Goal: Task Accomplishment & Management: Use online tool/utility

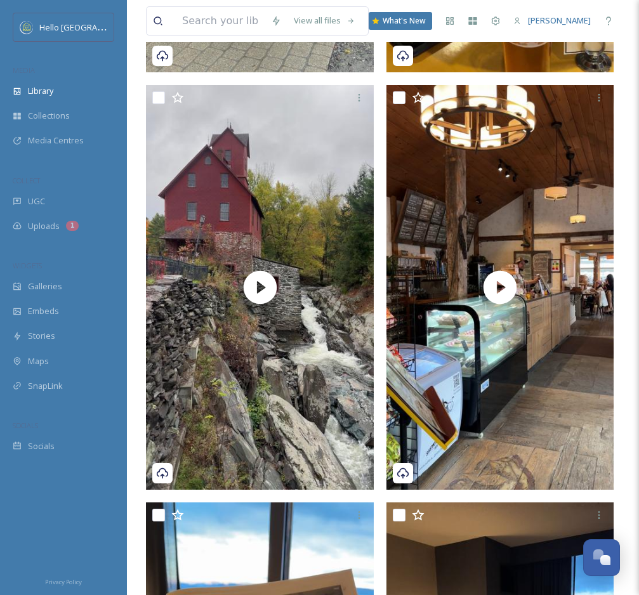
scroll to position [6404, 0]
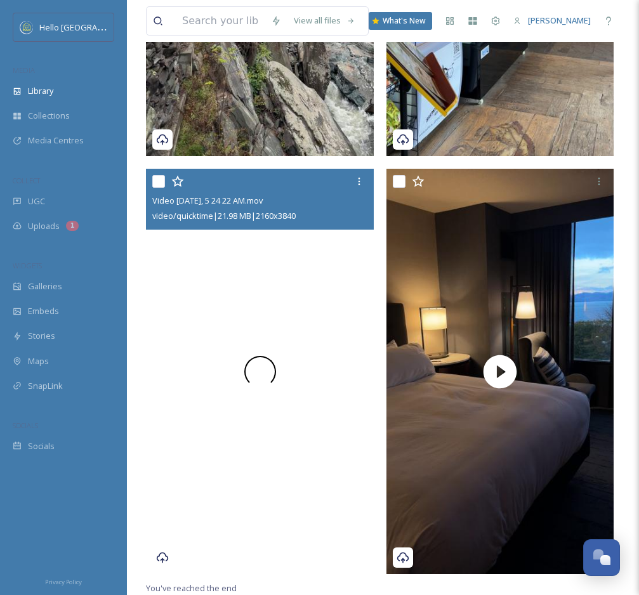
click at [350, 270] on div at bounding box center [260, 371] width 228 height 405
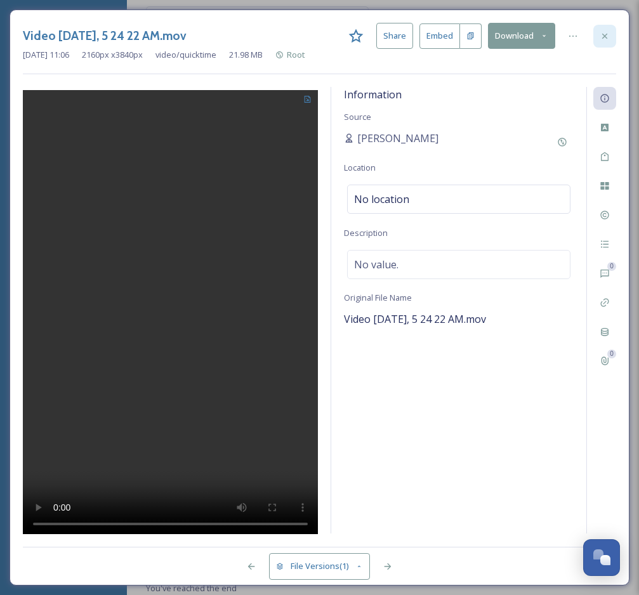
click at [607, 37] on icon at bounding box center [604, 36] width 10 height 10
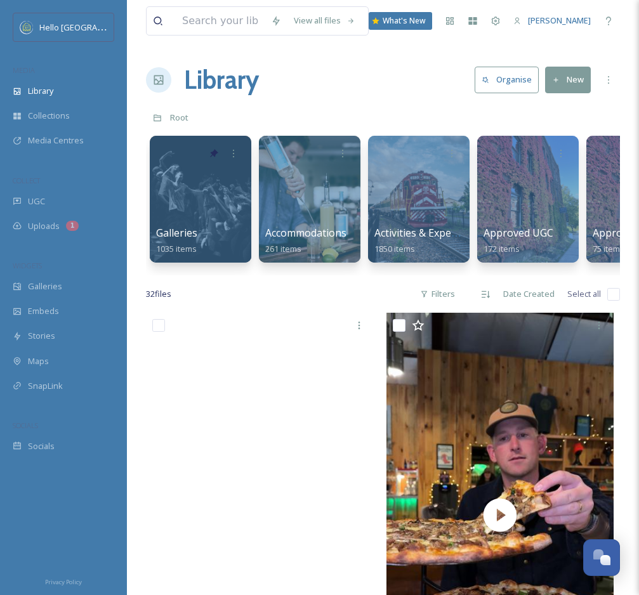
click at [611, 294] on input "checkbox" at bounding box center [613, 294] width 13 height 13
checkbox input "true"
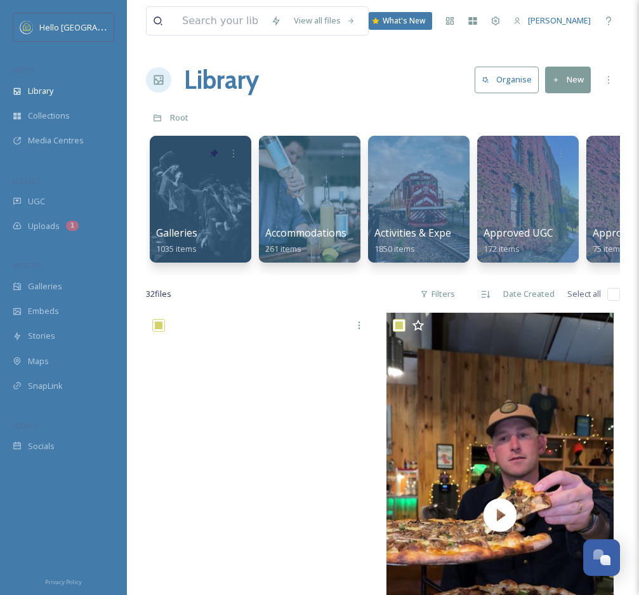
checkbox input "true"
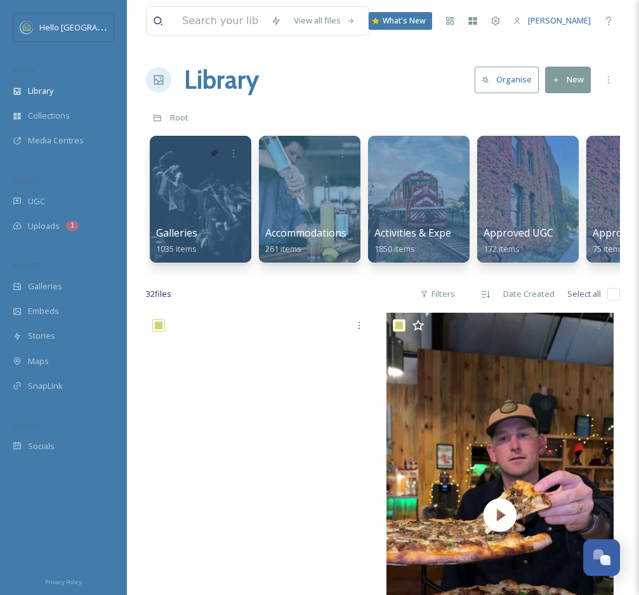
checkbox input "true"
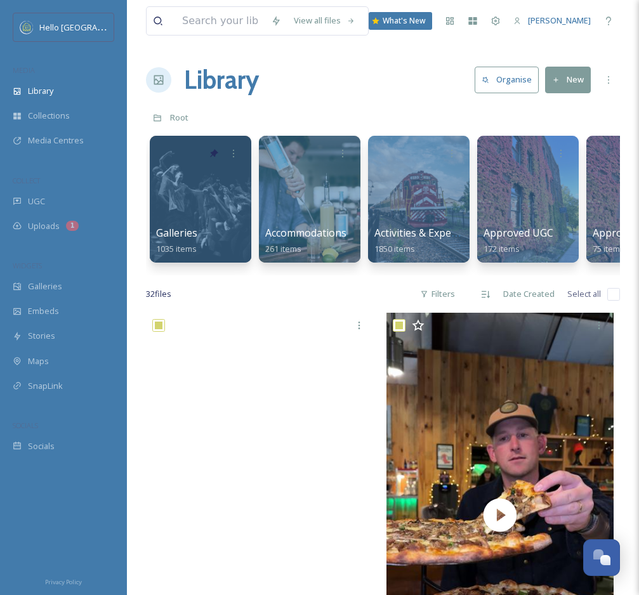
checkbox input "true"
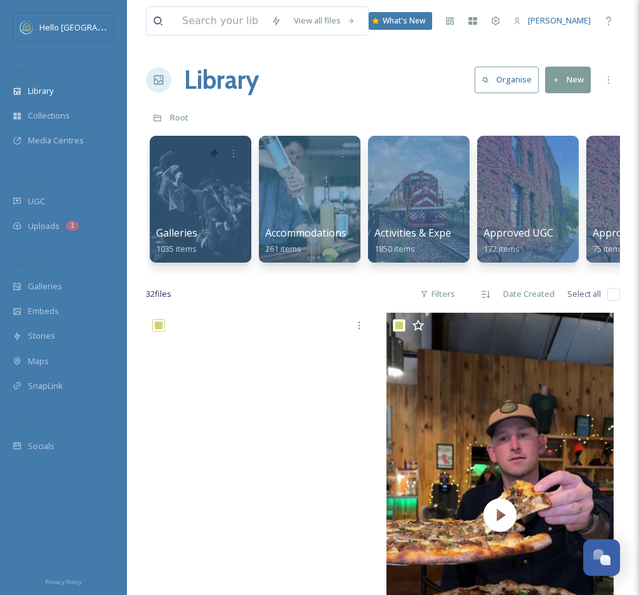
checkbox input "true"
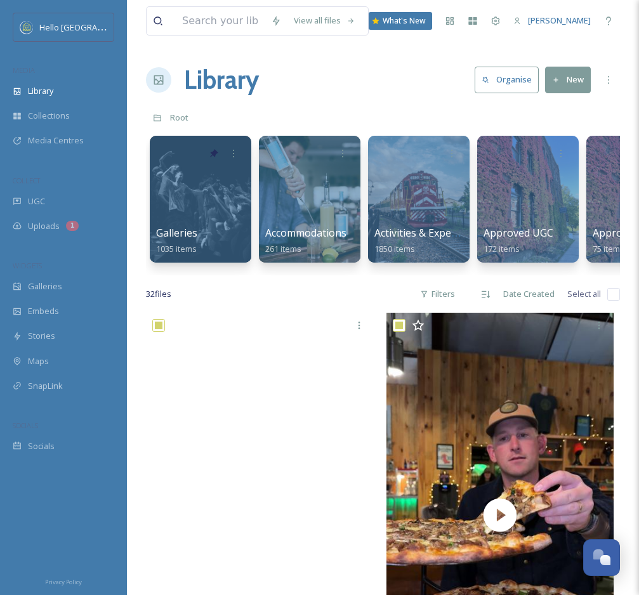
checkbox input "true"
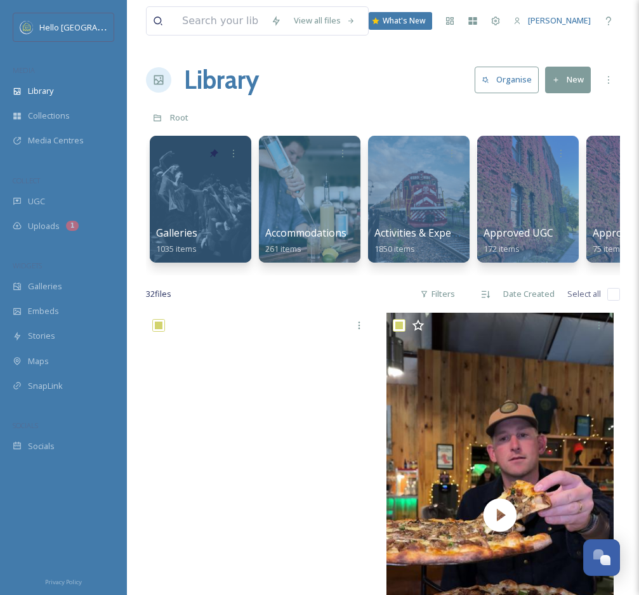
checkbox input "true"
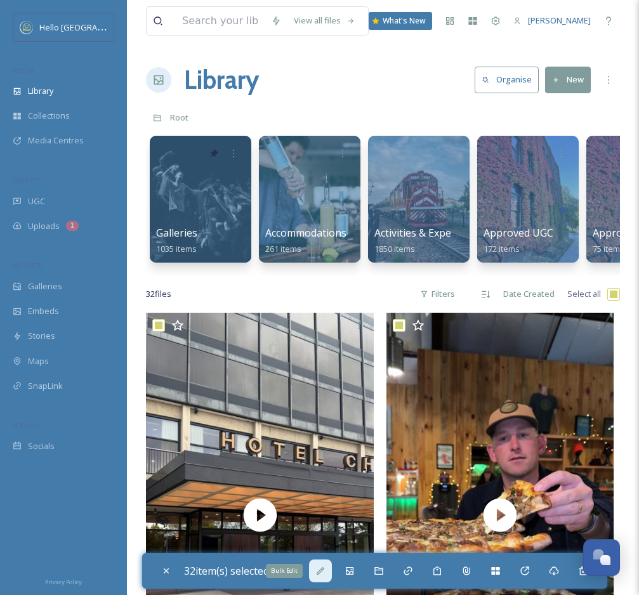
click at [325, 566] on icon at bounding box center [320, 571] width 10 height 10
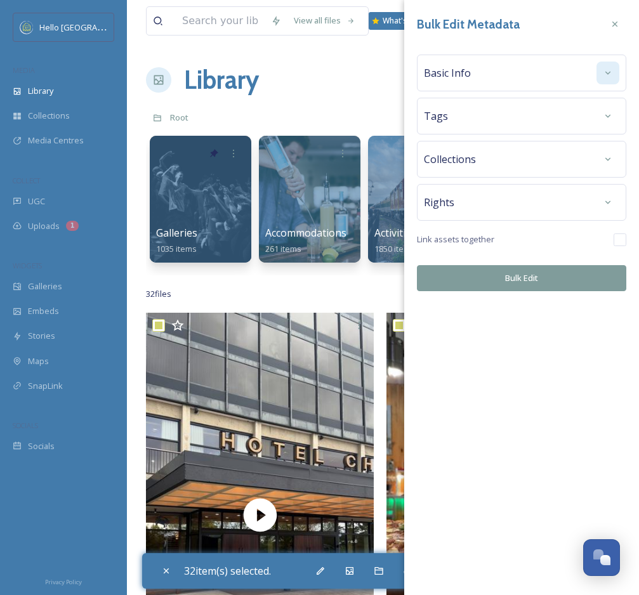
click at [606, 74] on icon at bounding box center [607, 73] width 10 height 10
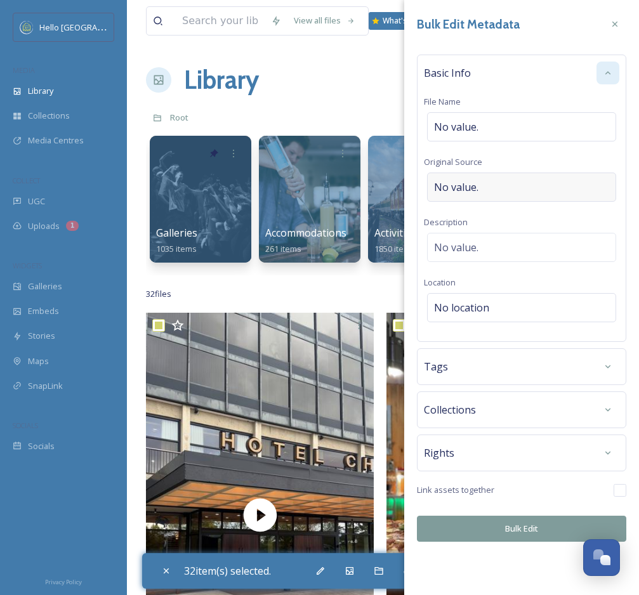
click at [497, 188] on div "No value." at bounding box center [521, 186] width 189 height 29
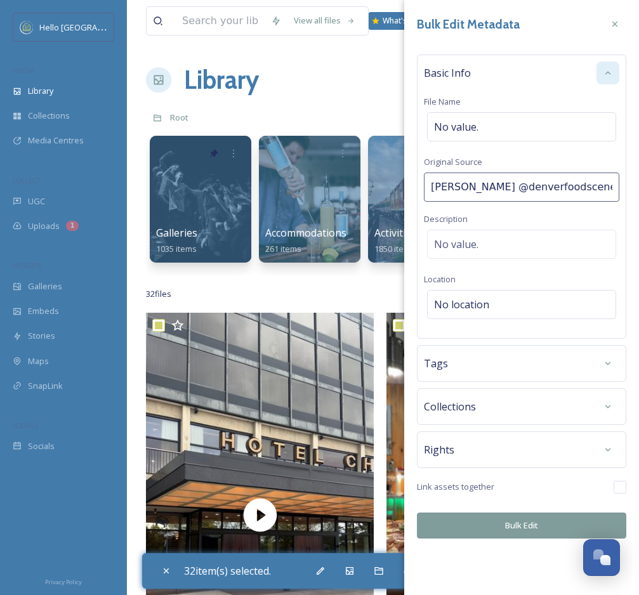
click at [517, 187] on input "[PERSON_NAME] @denverfoodscene" at bounding box center [521, 186] width 195 height 29
click at [610, 189] on input "[PERSON_NAME] (@denverfoodscene" at bounding box center [521, 186] width 195 height 29
type input "[PERSON_NAME] (@denverfoodscene)"
click at [611, 453] on div "Rights" at bounding box center [521, 449] width 209 height 37
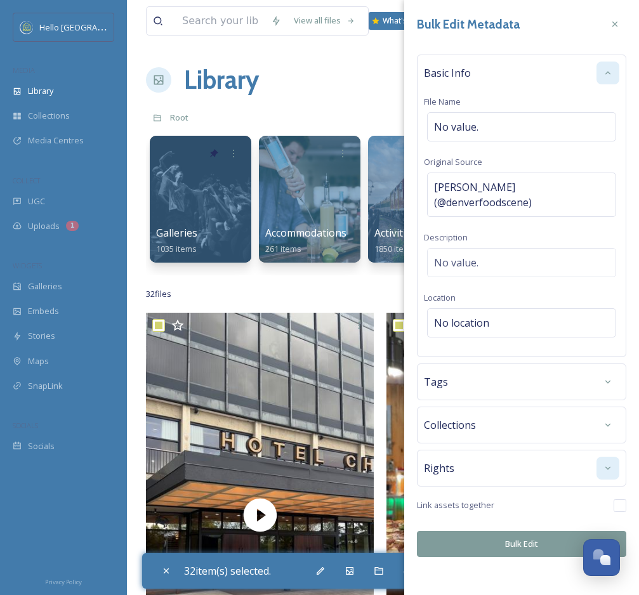
click at [609, 472] on icon at bounding box center [607, 468] width 10 height 10
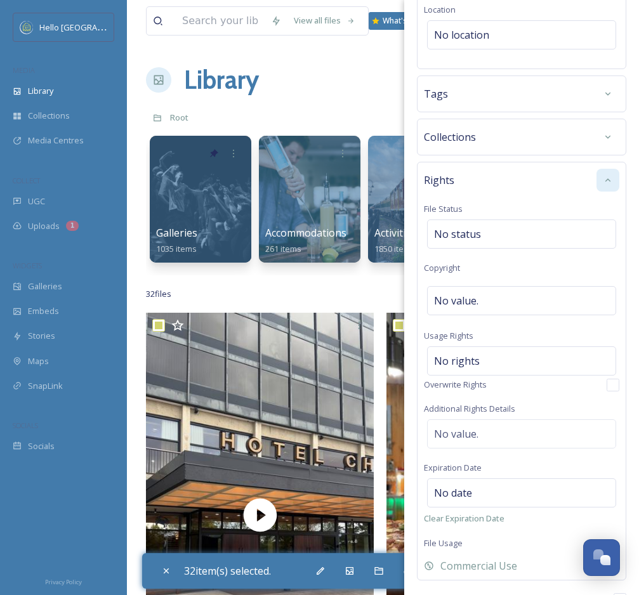
scroll to position [313, 0]
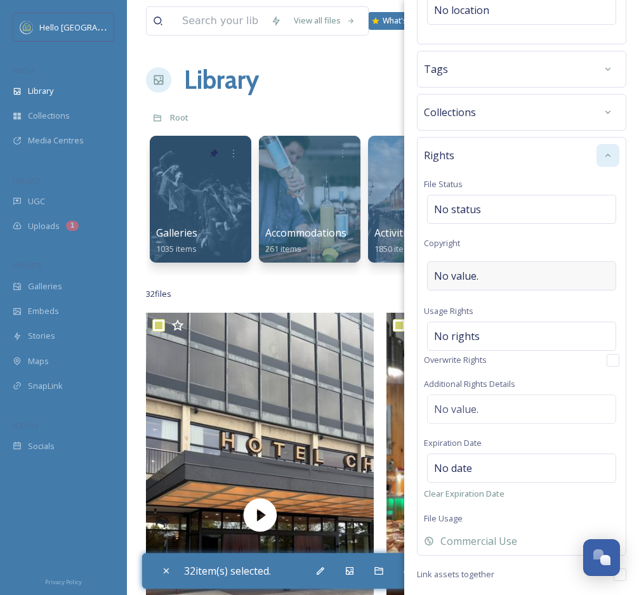
click at [491, 270] on div "No value." at bounding box center [521, 275] width 189 height 29
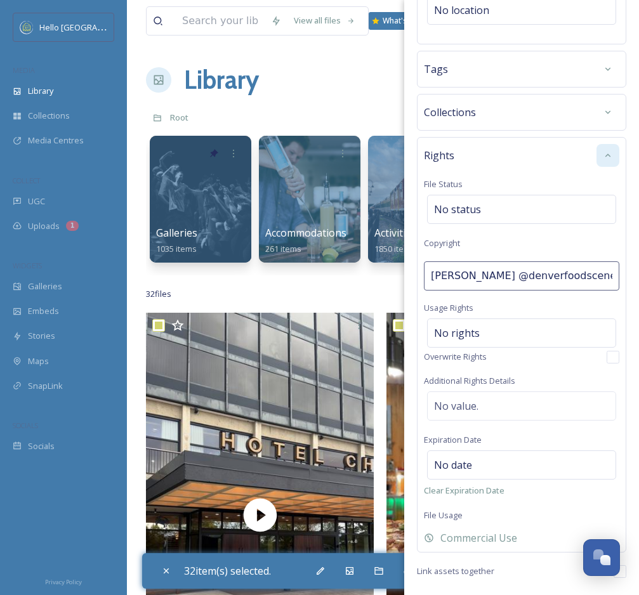
drag, startPoint x: 517, startPoint y: 275, endPoint x: 614, endPoint y: 275, distance: 97.0
click at [614, 275] on input "[PERSON_NAME] @denverfoodscene" at bounding box center [521, 275] width 195 height 29
type input "[PERSON_NAME]"
click at [529, 365] on div "Rights File Status No status Copyright [PERSON_NAME] Usage Rights No rights Ove…" at bounding box center [521, 344] width 209 height 415
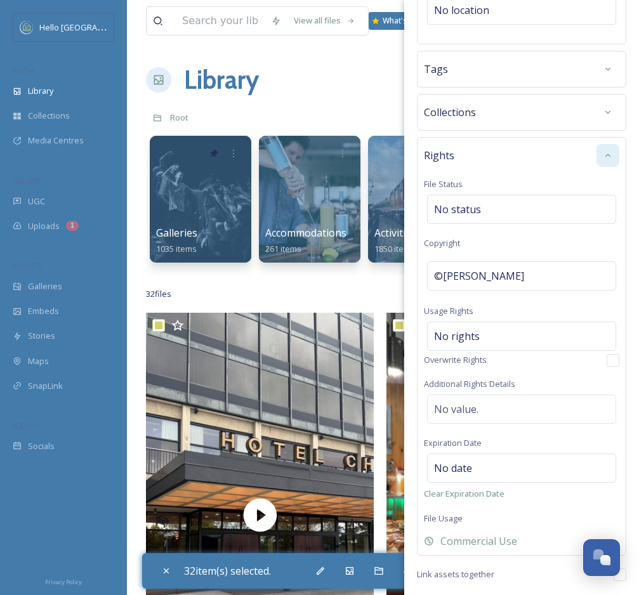
scroll to position [356, 0]
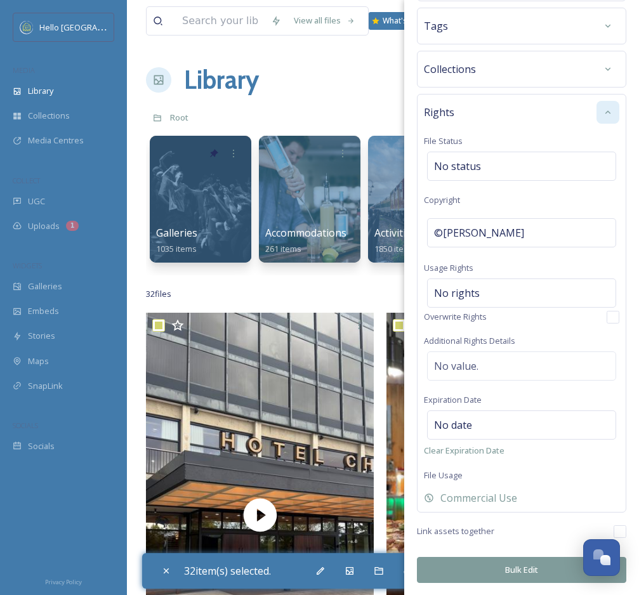
click at [498, 566] on button "Bulk Edit" at bounding box center [521, 570] width 209 height 26
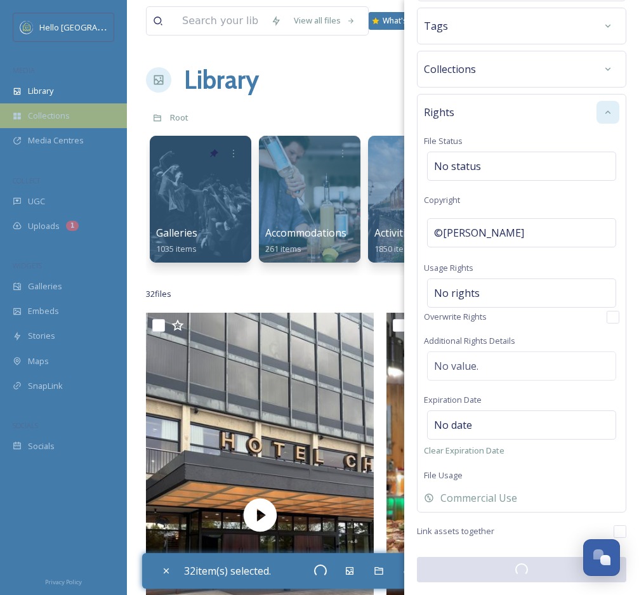
checkbox input "false"
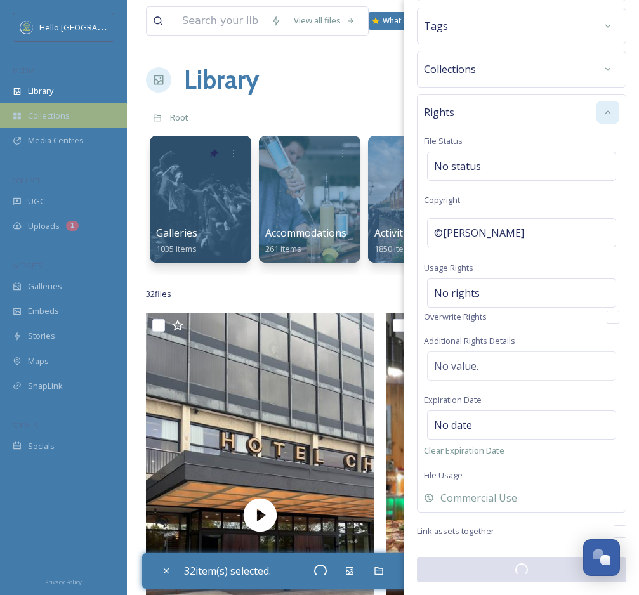
checkbox input "false"
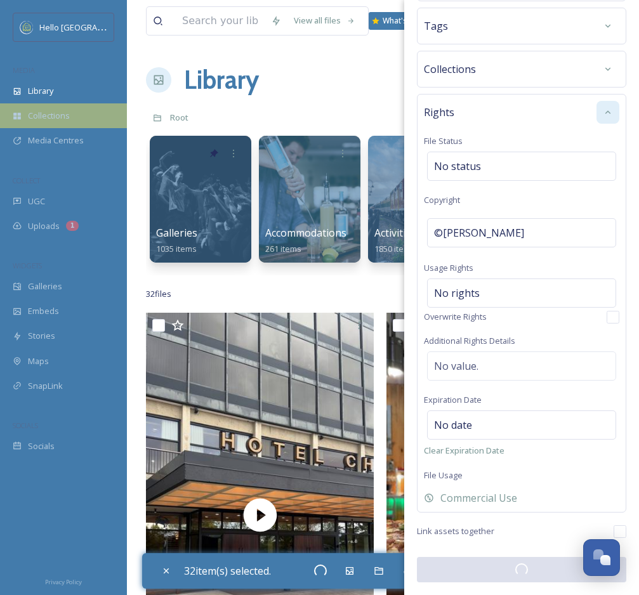
checkbox input "false"
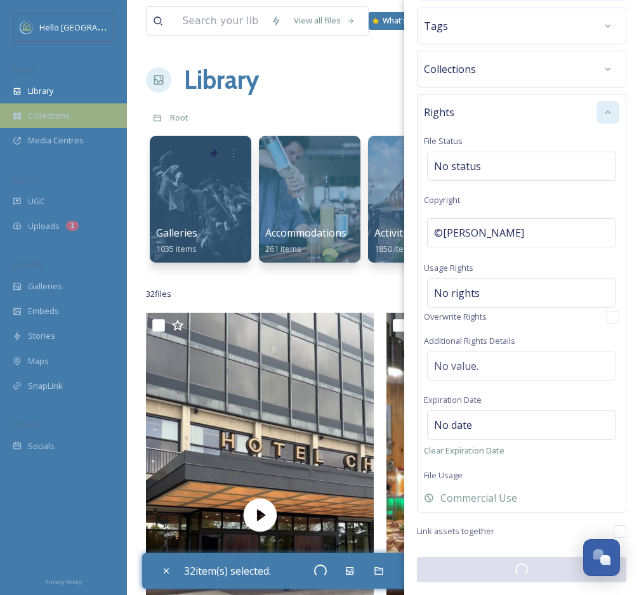
checkbox input "false"
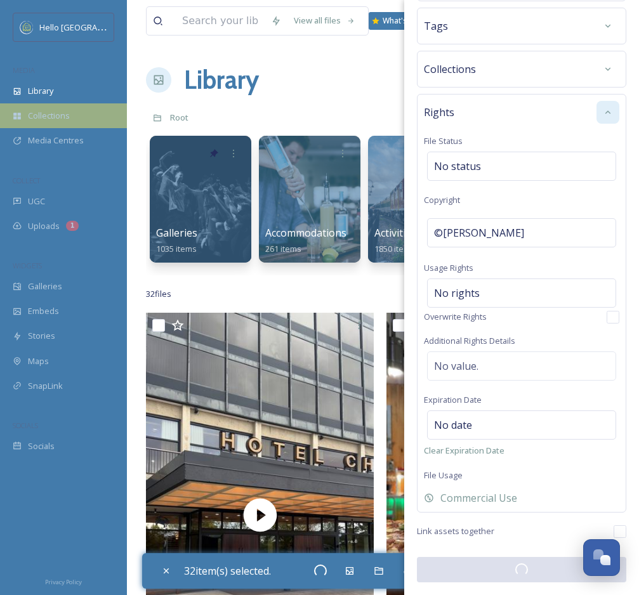
checkbox input "false"
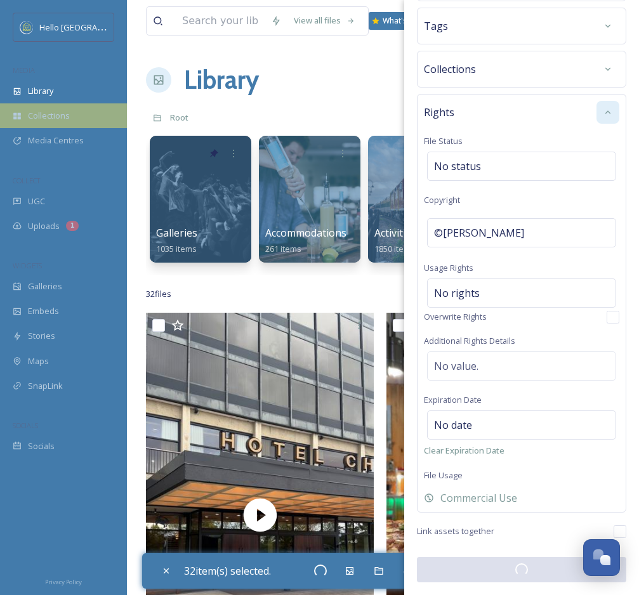
checkbox input "false"
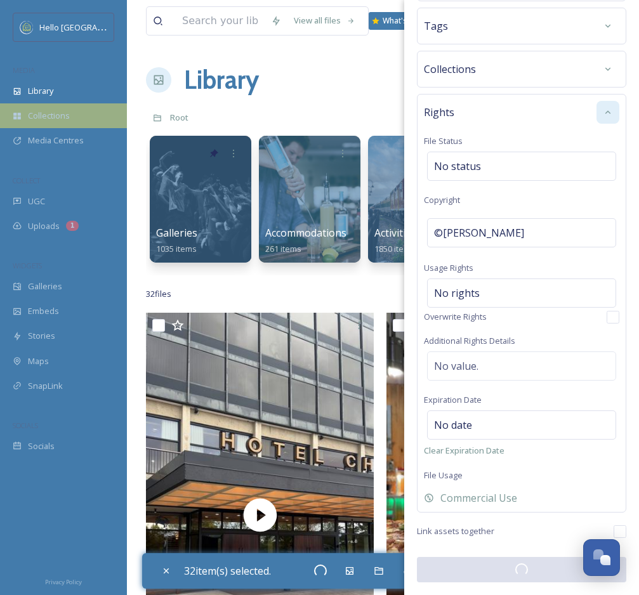
checkbox input "false"
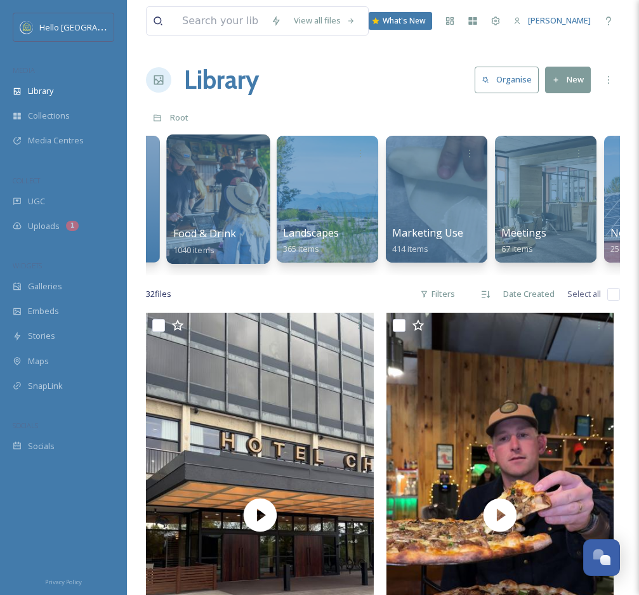
scroll to position [0, 961]
